Goal: Transaction & Acquisition: Purchase product/service

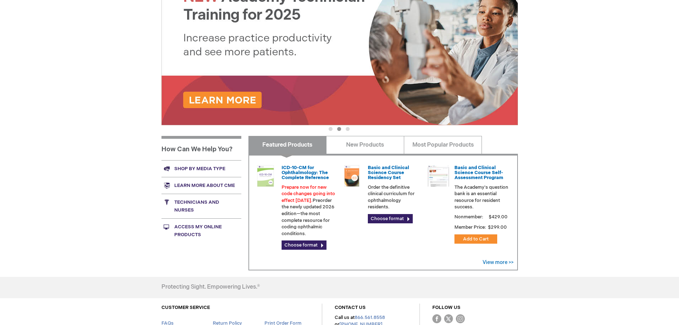
scroll to position [178, 0]
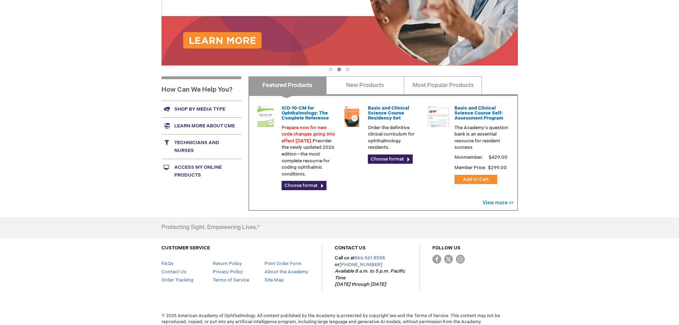
click at [204, 109] on link "Shop by media type" at bounding box center [201, 108] width 80 height 17
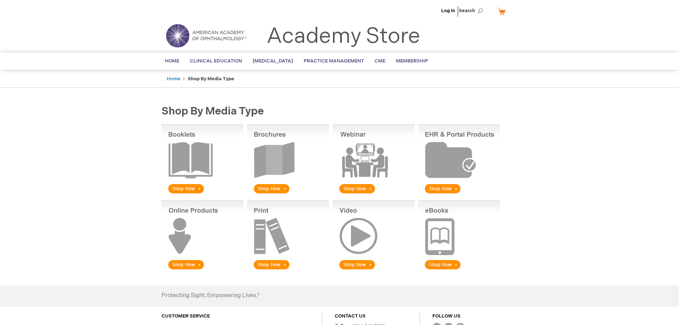
click at [274, 187] on img at bounding box center [288, 159] width 82 height 70
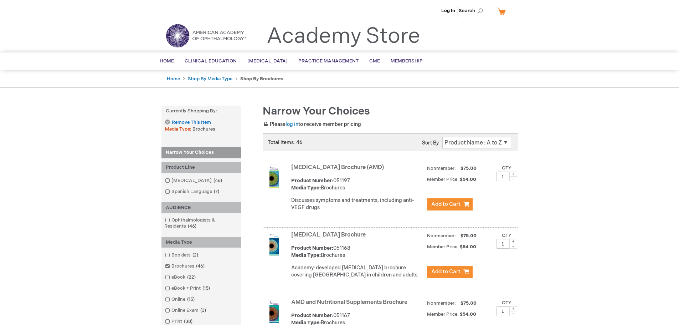
scroll to position [59, 0]
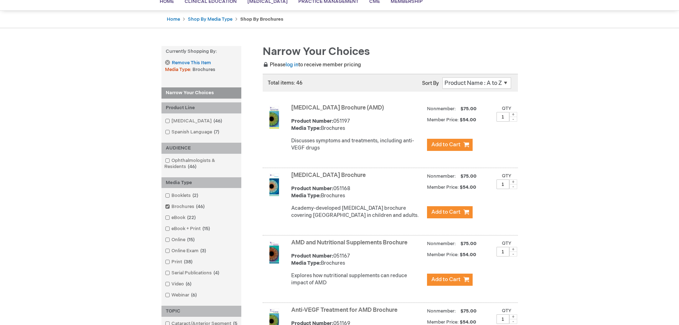
click at [327, 178] on link "Amblyopia Brochure" at bounding box center [328, 175] width 74 height 7
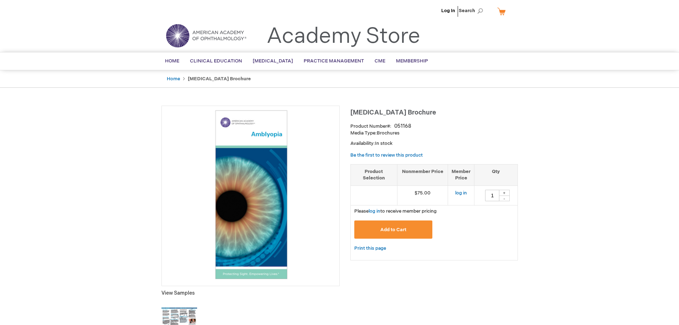
click at [505, 193] on div "+" at bounding box center [504, 193] width 11 height 6
type input "2"
click at [406, 230] on button "Add to Cart" at bounding box center [393, 229] width 78 height 18
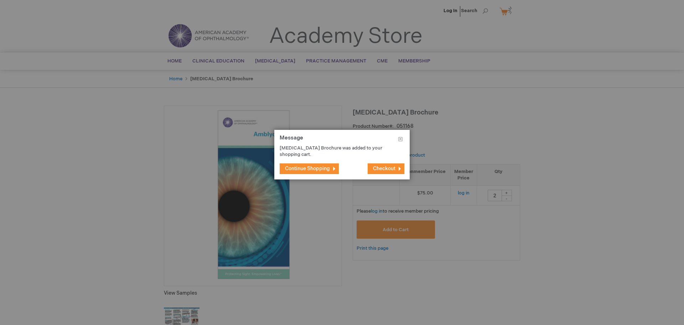
click at [311, 167] on span "Continue Shopping" at bounding box center [307, 168] width 45 height 6
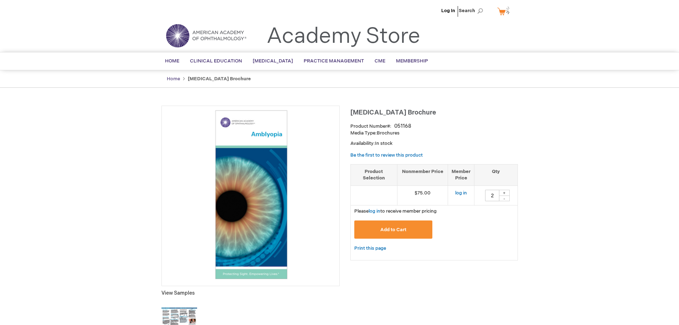
click at [175, 79] on link "Home" at bounding box center [173, 79] width 13 height 6
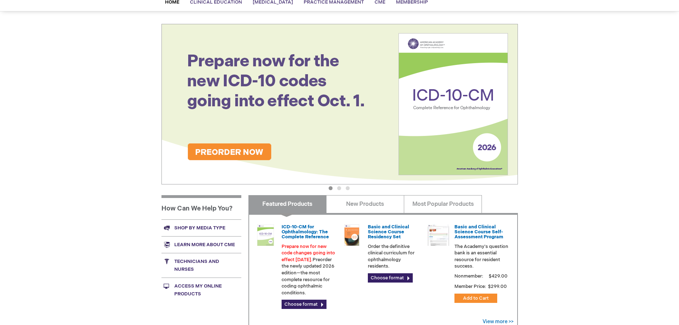
scroll to position [119, 0]
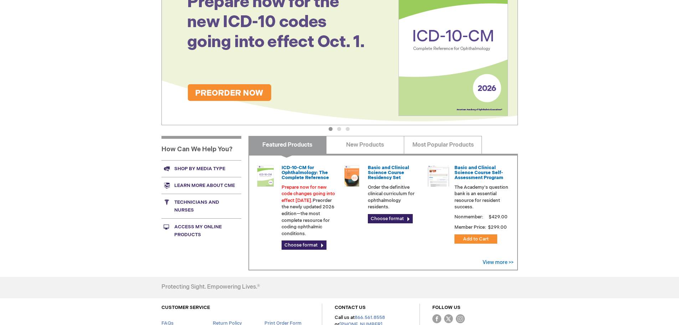
click at [191, 169] on link "Shop by media type" at bounding box center [201, 168] width 80 height 17
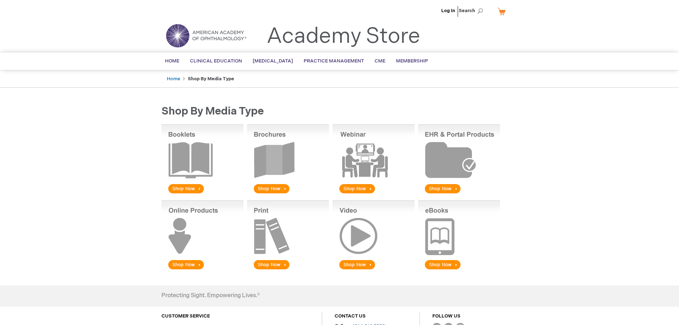
click at [265, 187] on img at bounding box center [288, 159] width 82 height 70
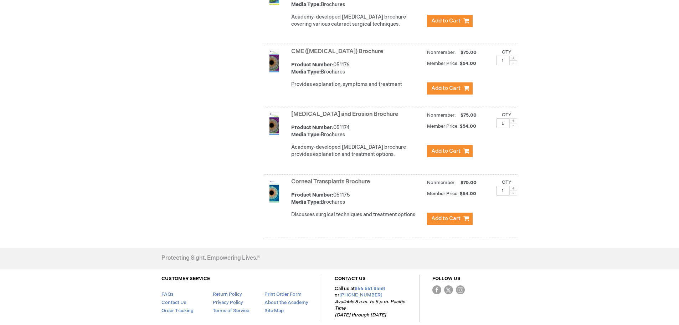
scroll to position [638, 0]
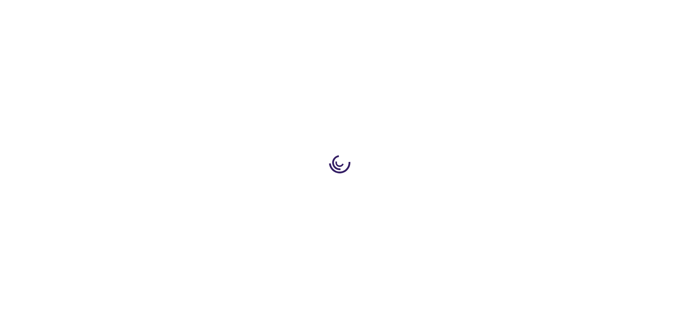
scroll to position [638, 0]
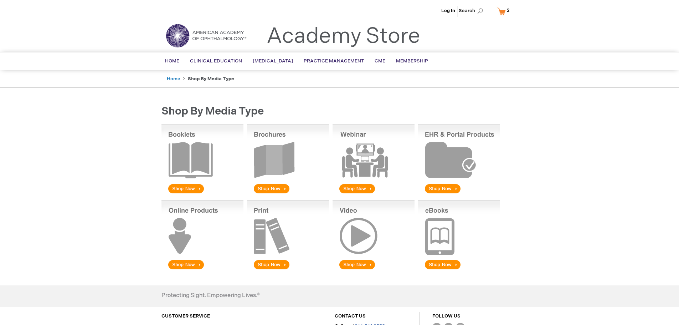
click at [280, 190] on img at bounding box center [288, 159] width 82 height 70
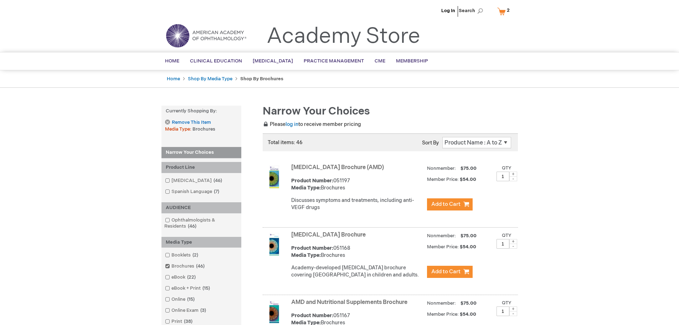
scroll to position [59, 0]
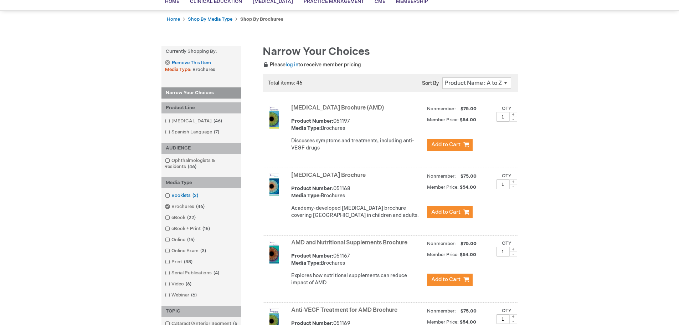
click at [178, 195] on link "Booklets 2 items" at bounding box center [182, 195] width 38 height 7
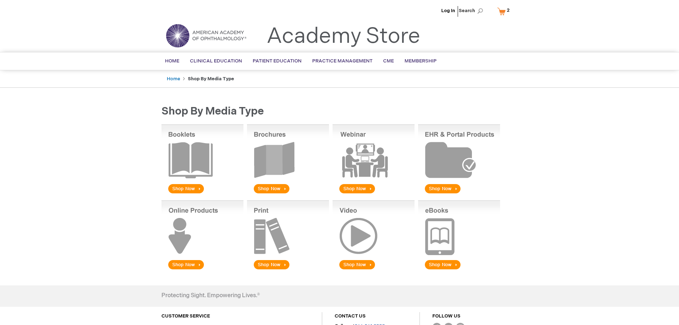
click at [184, 187] on img at bounding box center [202, 159] width 82 height 70
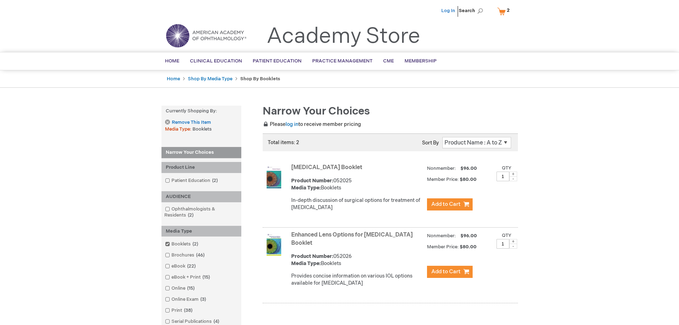
click at [452, 12] on link "Log In" at bounding box center [448, 11] width 14 height 6
